Goal: Find contact information: Find contact information

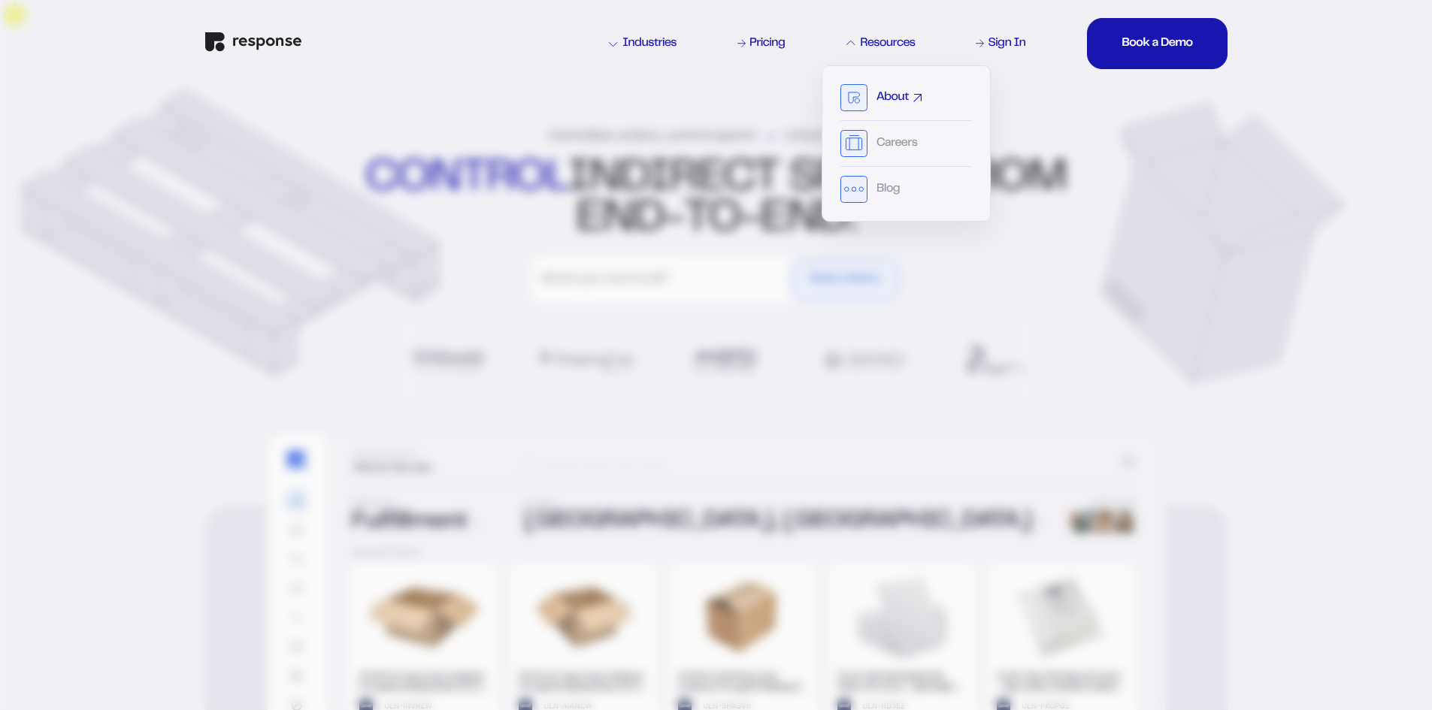
click at [873, 88] on div "About" at bounding box center [906, 102] width 132 height 37
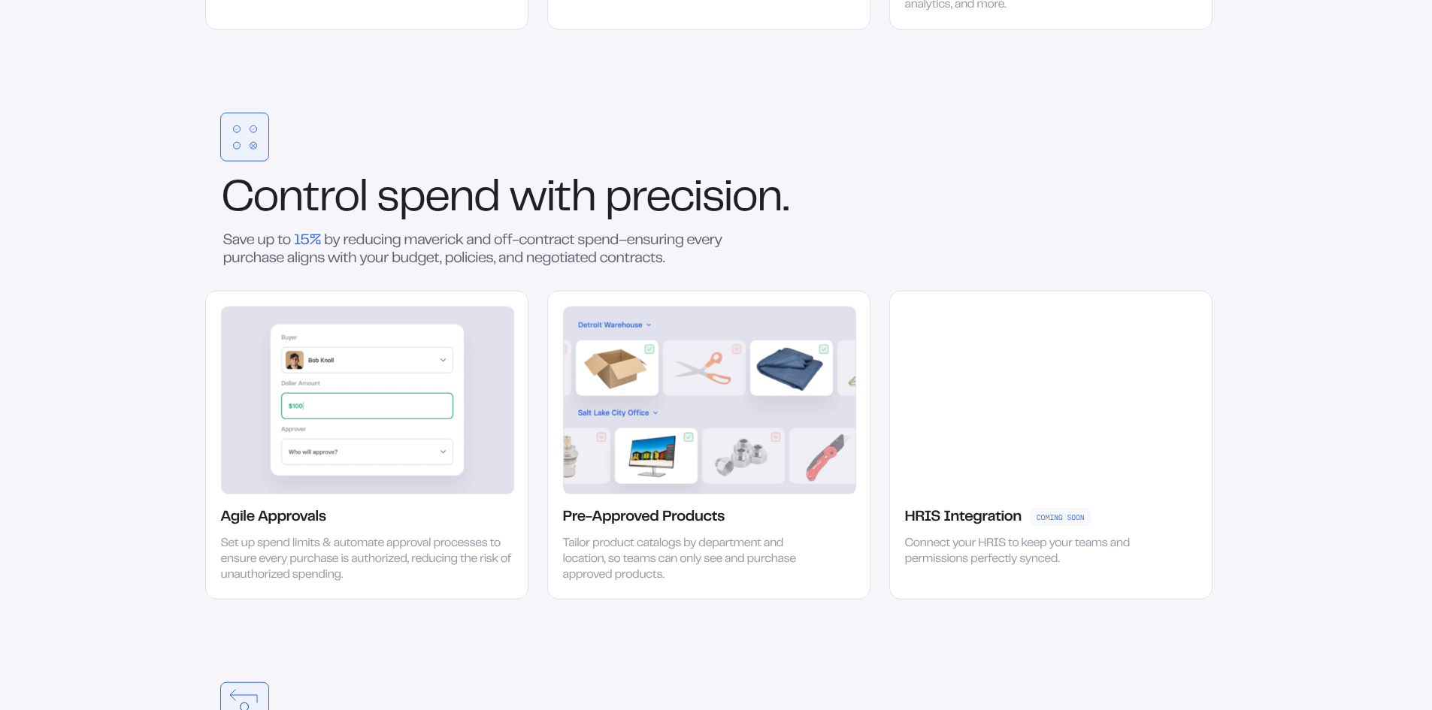
scroll to position [2255, 0]
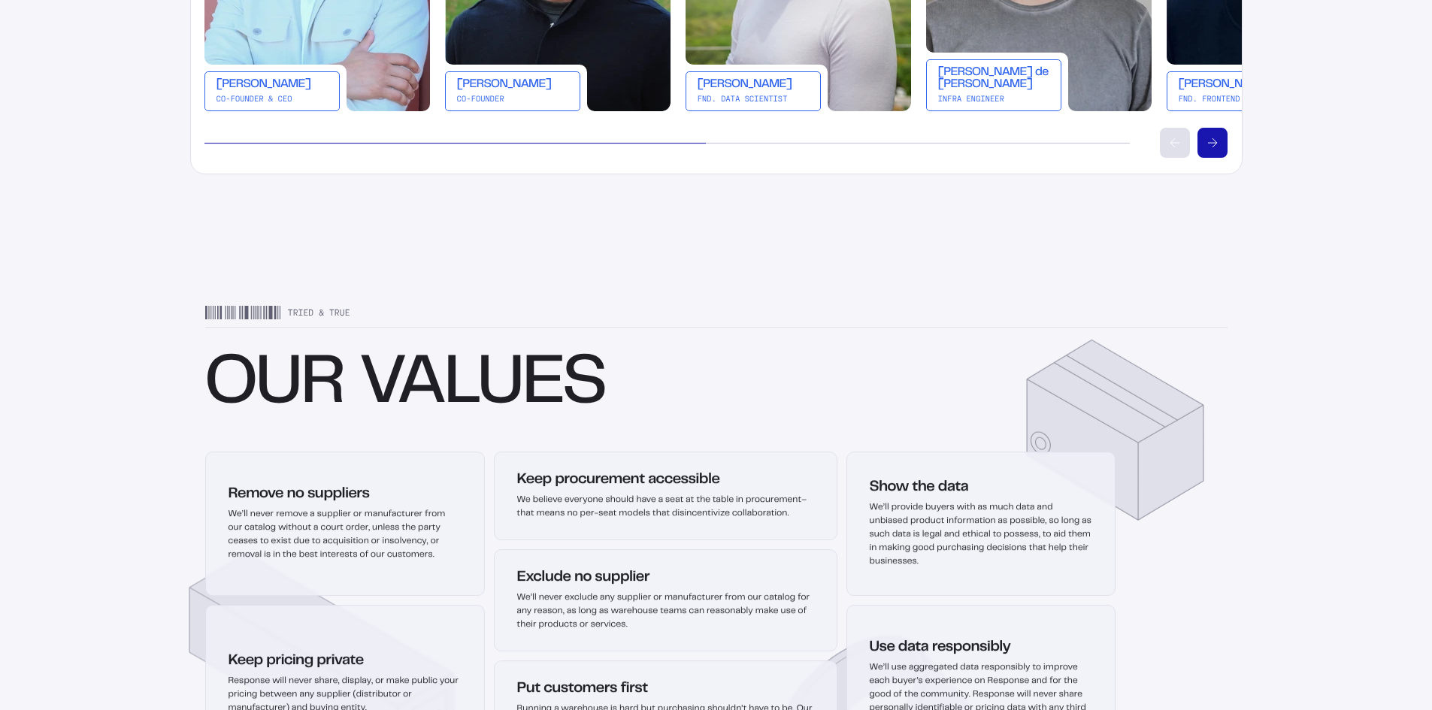
scroll to position [2898, 0]
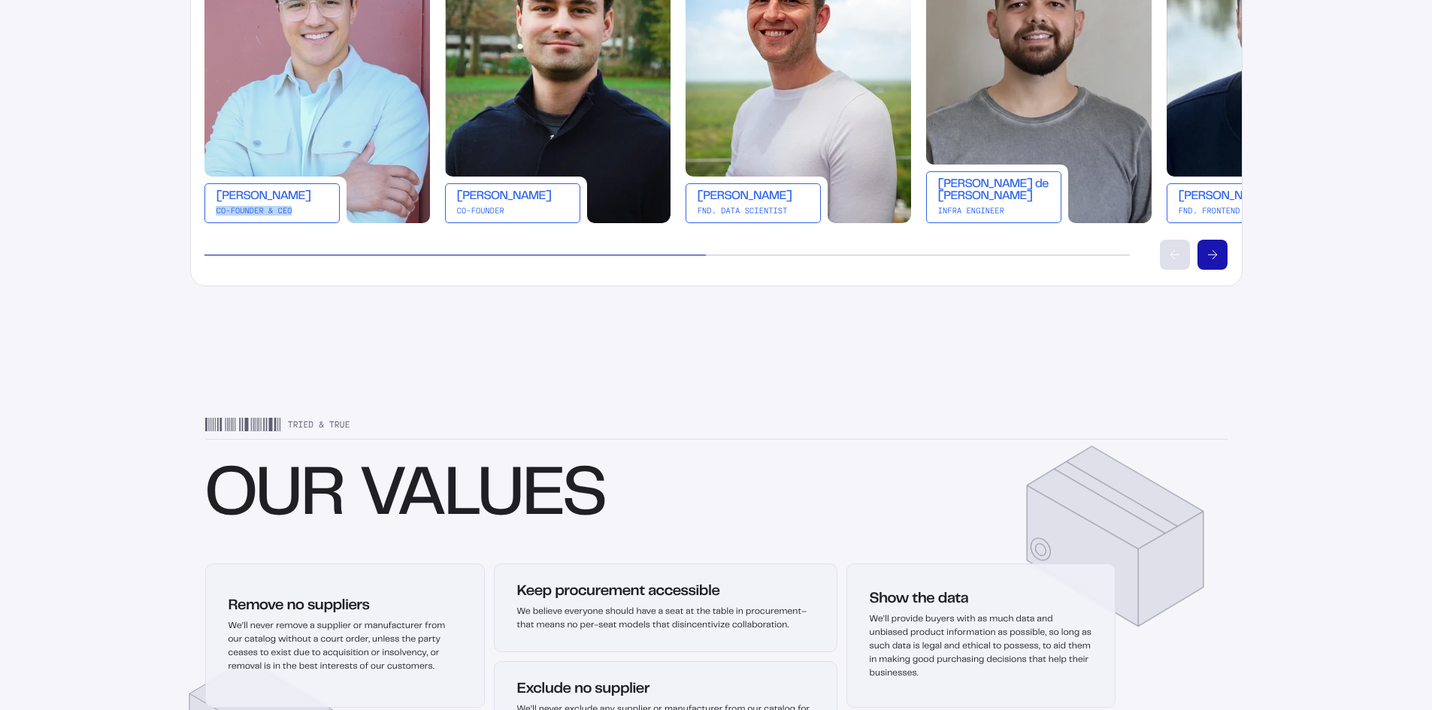
copy div "Co-Founder & CEO"
drag, startPoint x: 205, startPoint y: 214, endPoint x: 299, endPoint y: 216, distance: 94.0
click at [299, 216] on div "Keivan Shahida Co-Founder & CEO" at bounding box center [271, 203] width 135 height 40
copy div "Co-Founder & CEO"
click at [561, 168] on img at bounding box center [557, 58] width 225 height 329
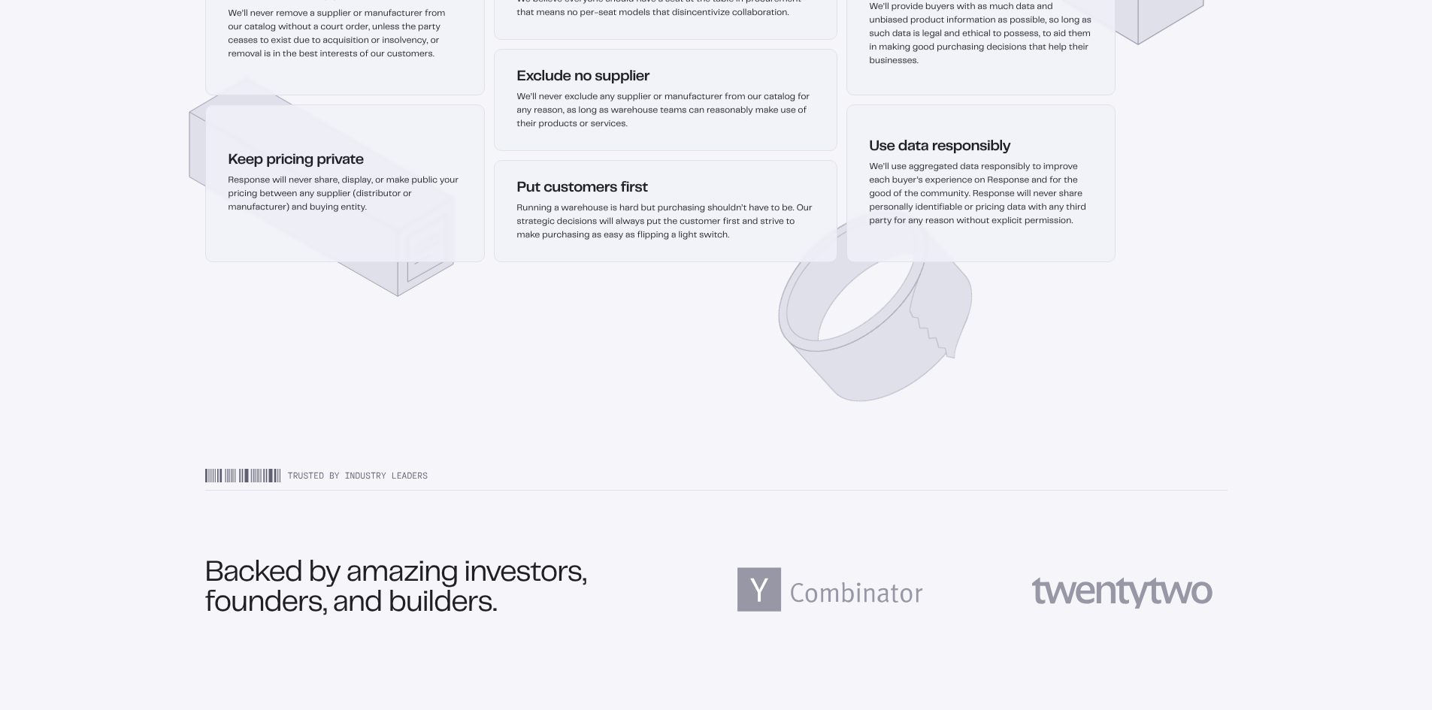
scroll to position [3725, 0]
